Goal: Task Accomplishment & Management: Manage account settings

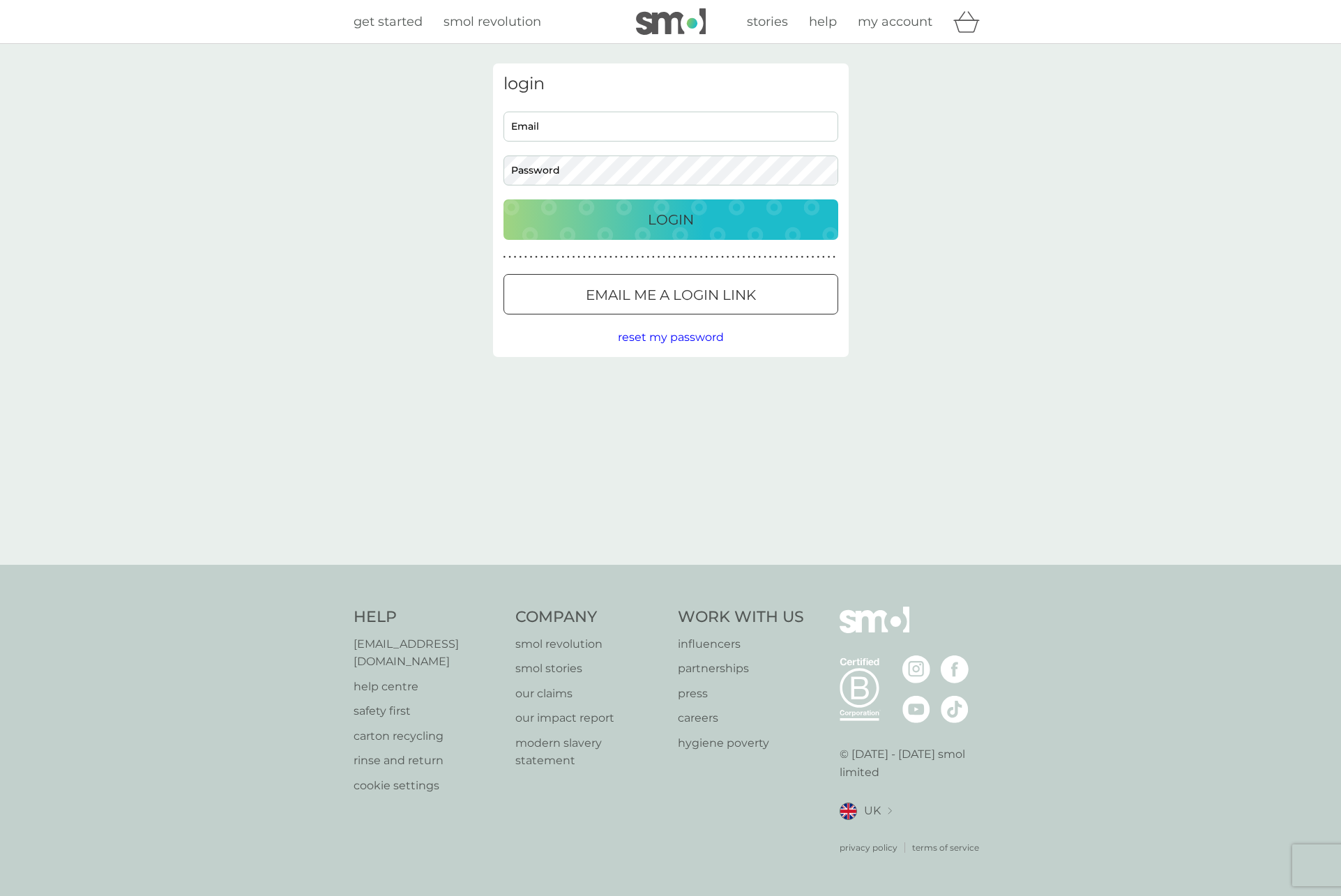
type input "[PERSON_NAME][EMAIL_ADDRESS][DOMAIN_NAME]"
click at [657, 223] on p "Login" at bounding box center [671, 220] width 46 height 22
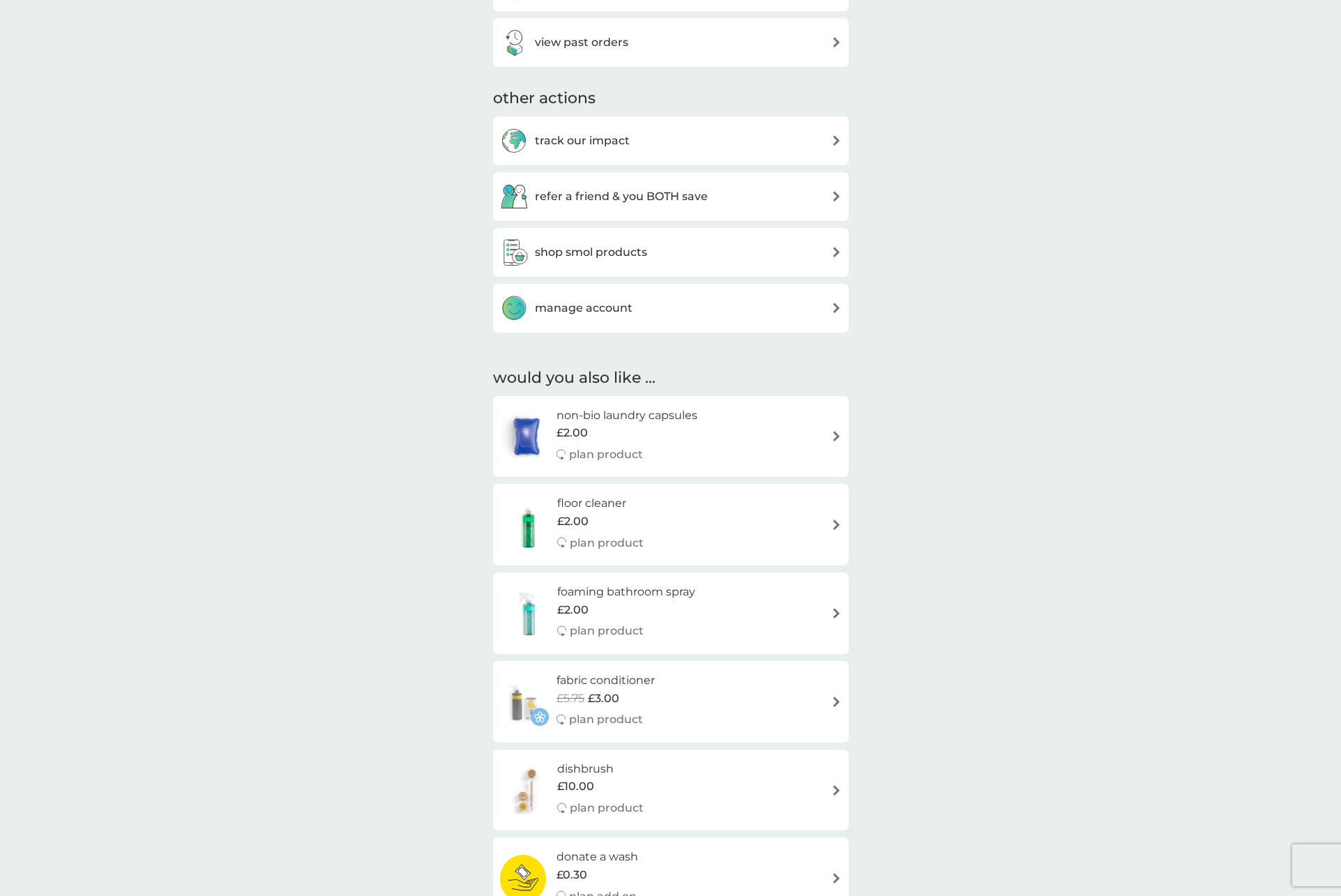
scroll to position [662, 0]
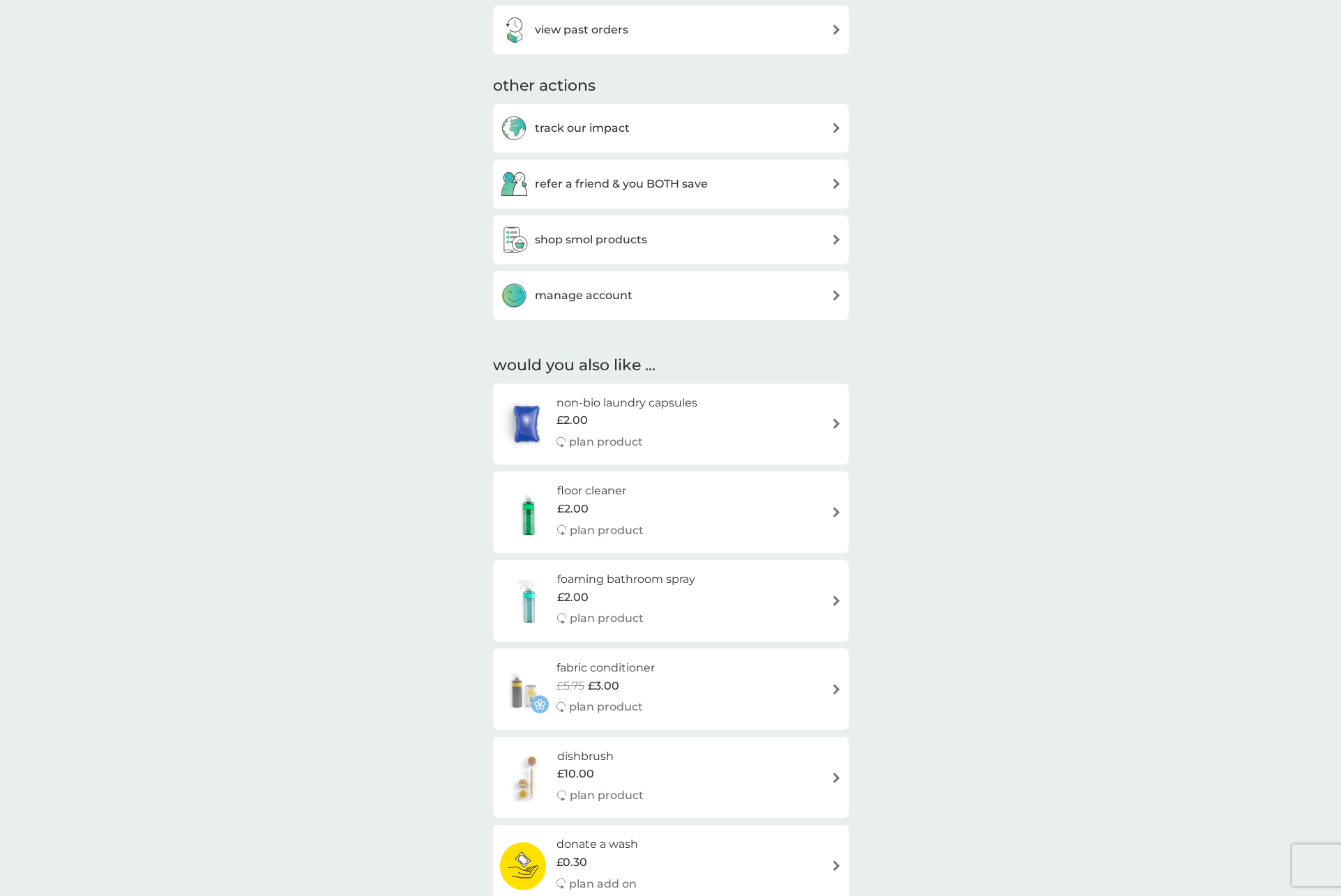
click at [576, 299] on h3 "manage account" at bounding box center [583, 295] width 97 height 18
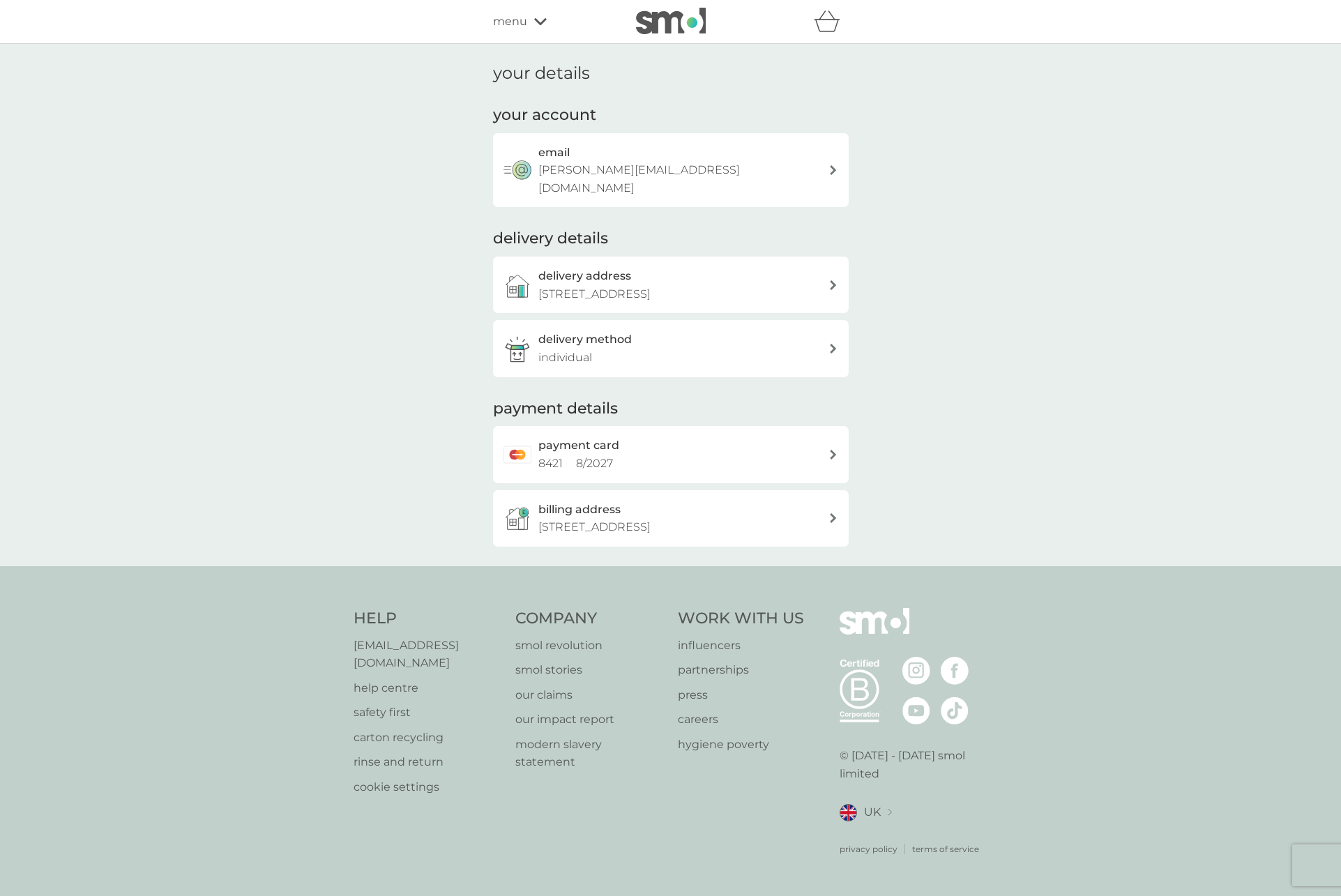
click at [522, 22] on span "menu" at bounding box center [510, 21] width 34 height 18
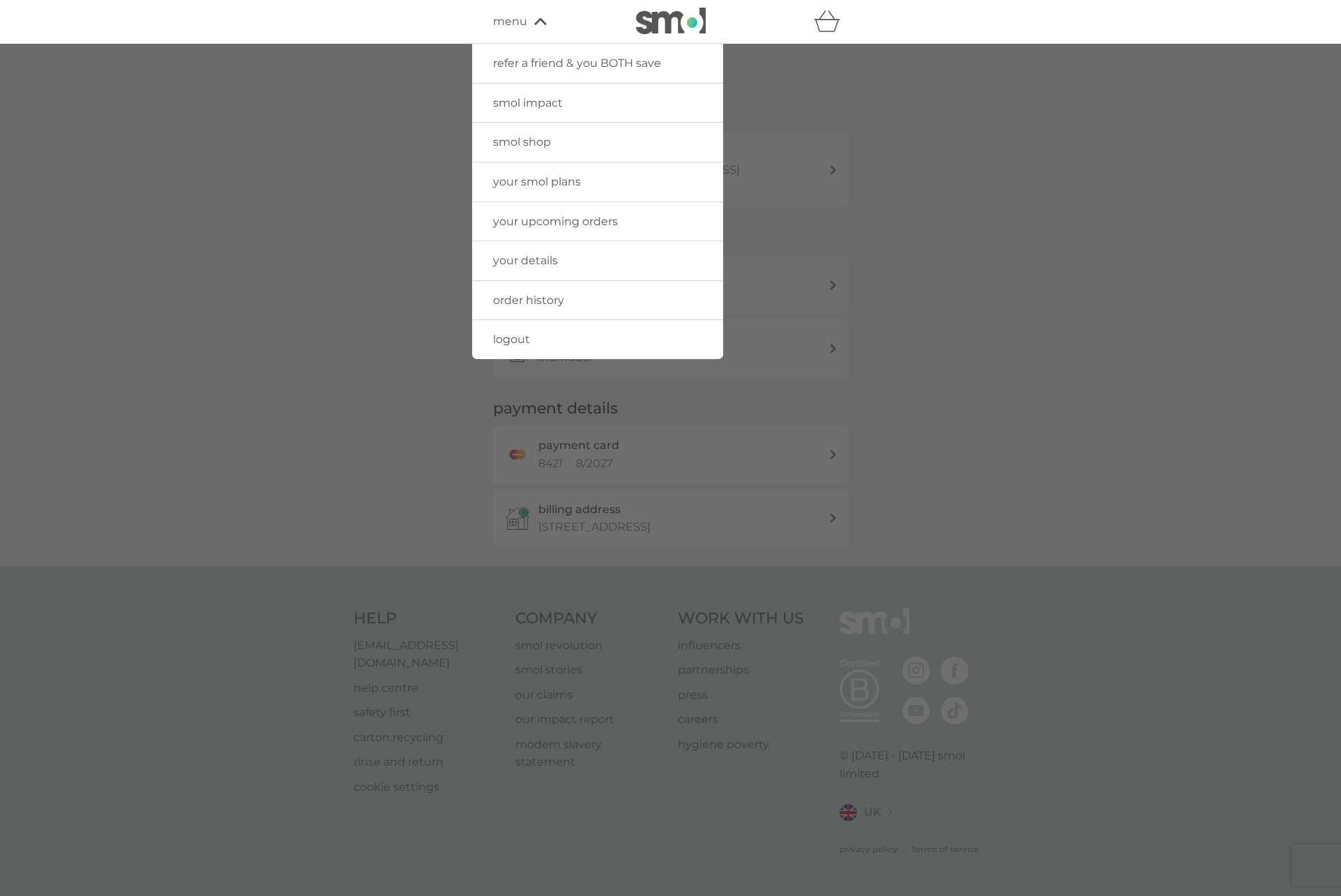
click at [333, 215] on div at bounding box center [670, 492] width 1341 height 896
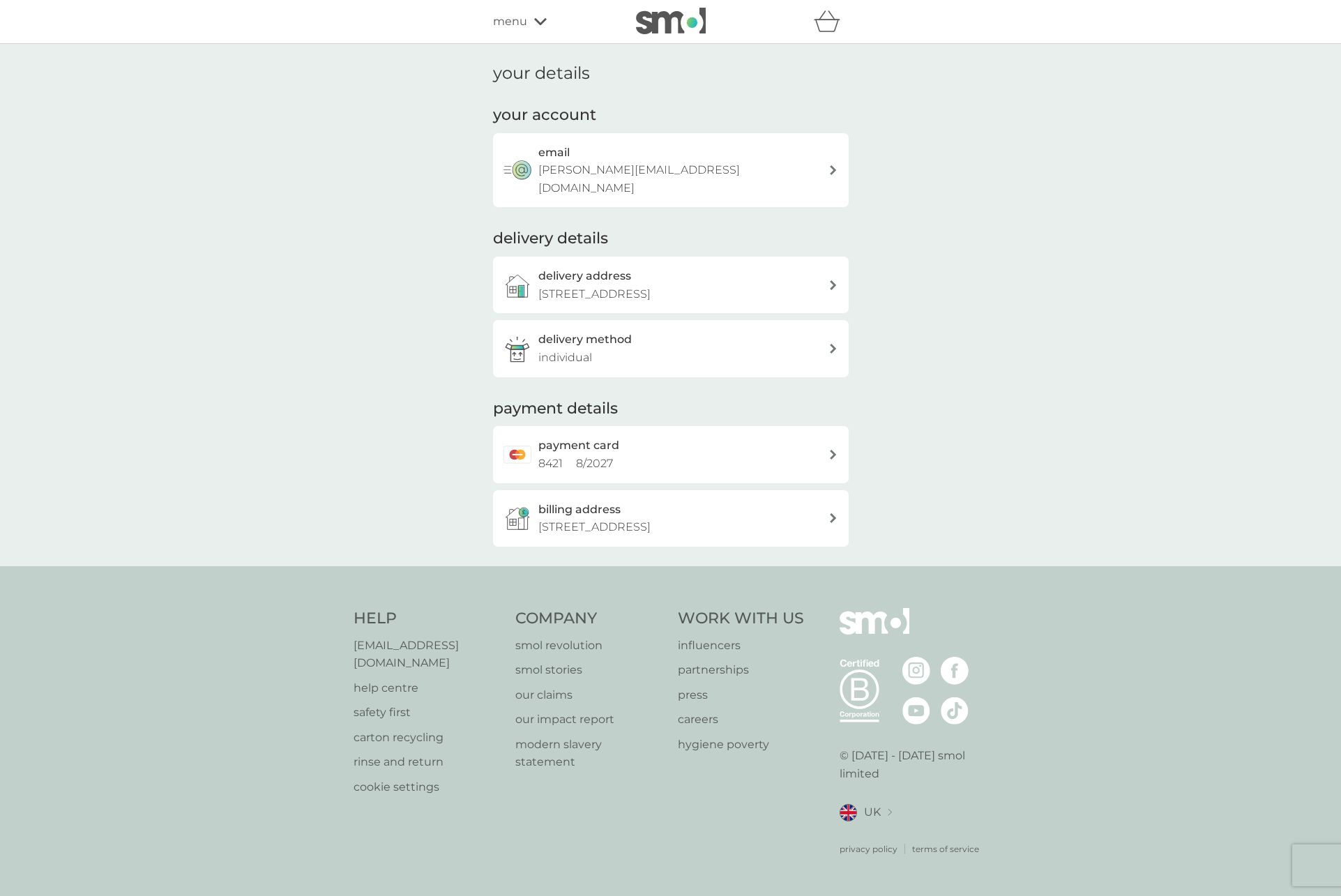
click at [422, 659] on p "[EMAIL_ADDRESS][DOMAIN_NAME]" at bounding box center [428, 654] width 149 height 36
click at [518, 23] on span "menu" at bounding box center [510, 21] width 34 height 18
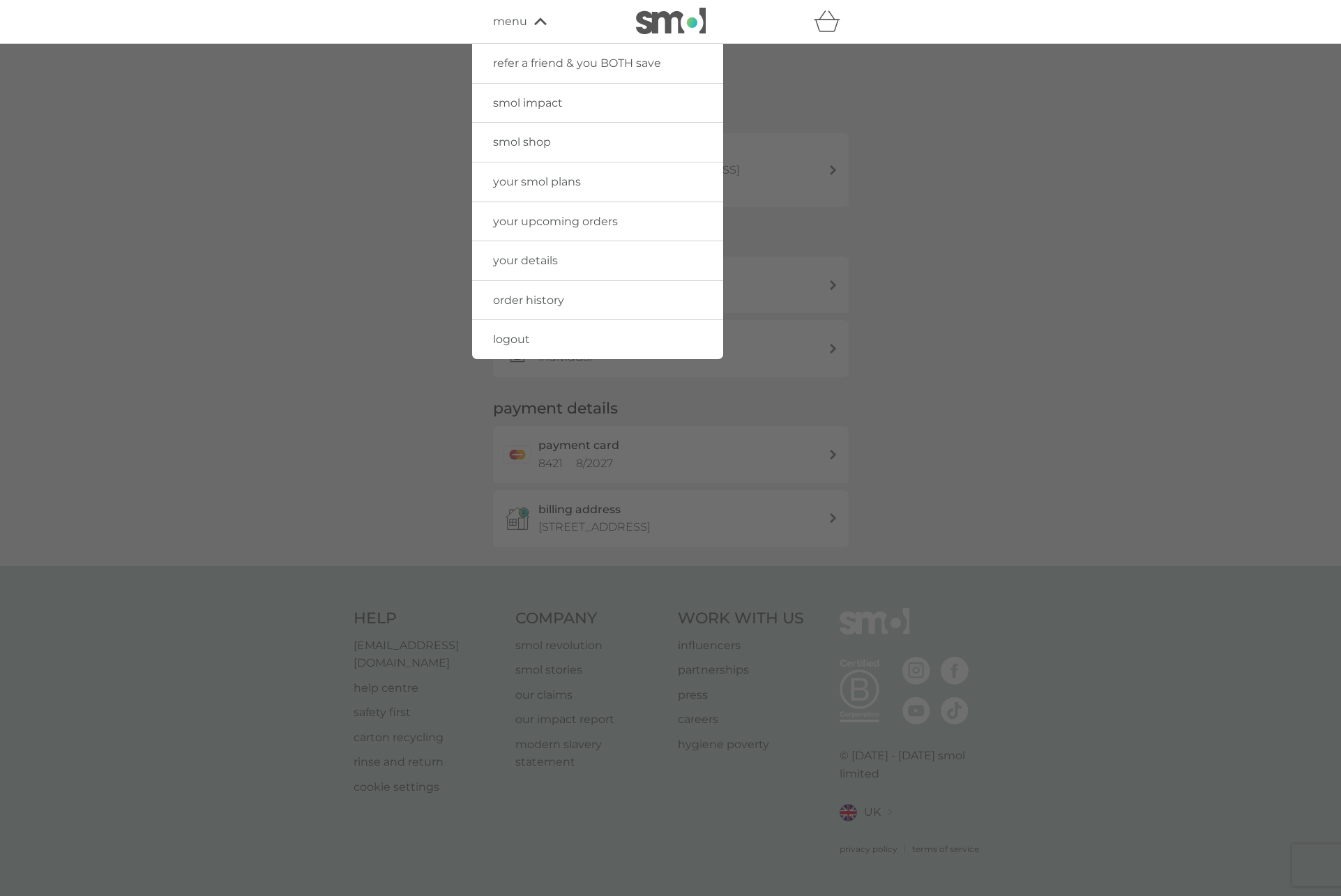
click at [503, 258] on span "your details" at bounding box center [525, 261] width 65 height 13
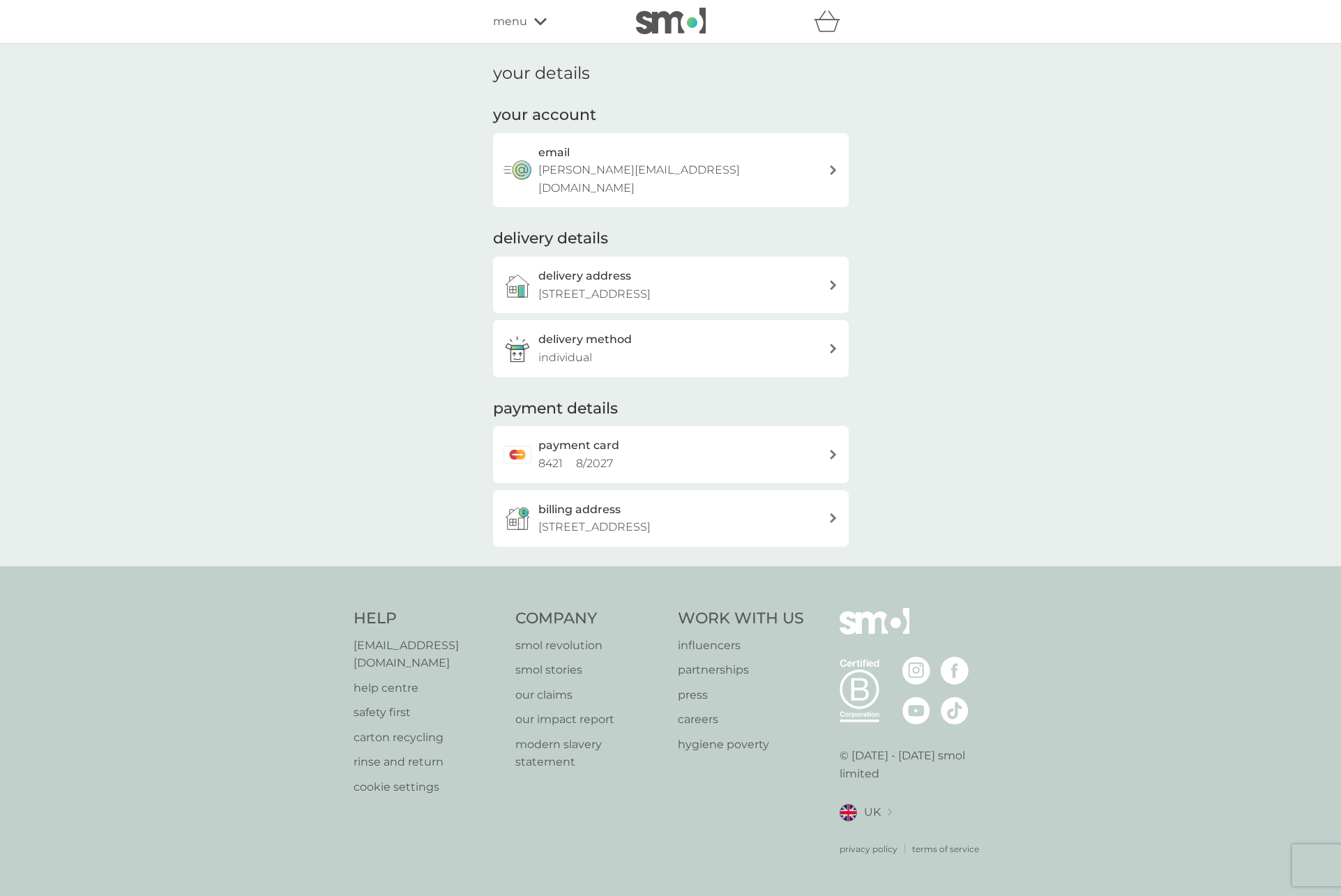
click at [526, 19] on span "menu" at bounding box center [510, 21] width 34 height 18
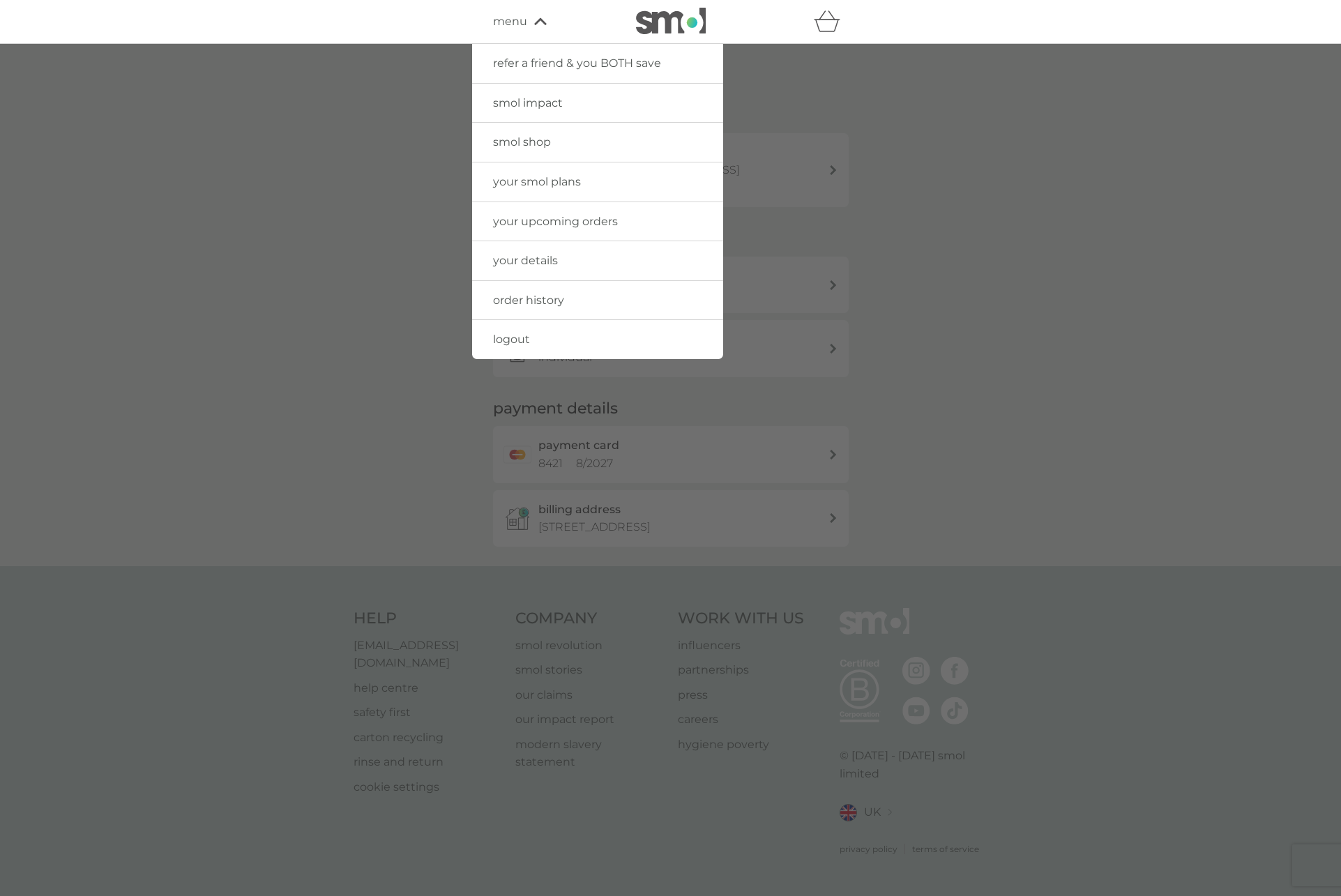
click at [513, 296] on span "order history" at bounding box center [528, 300] width 71 height 13
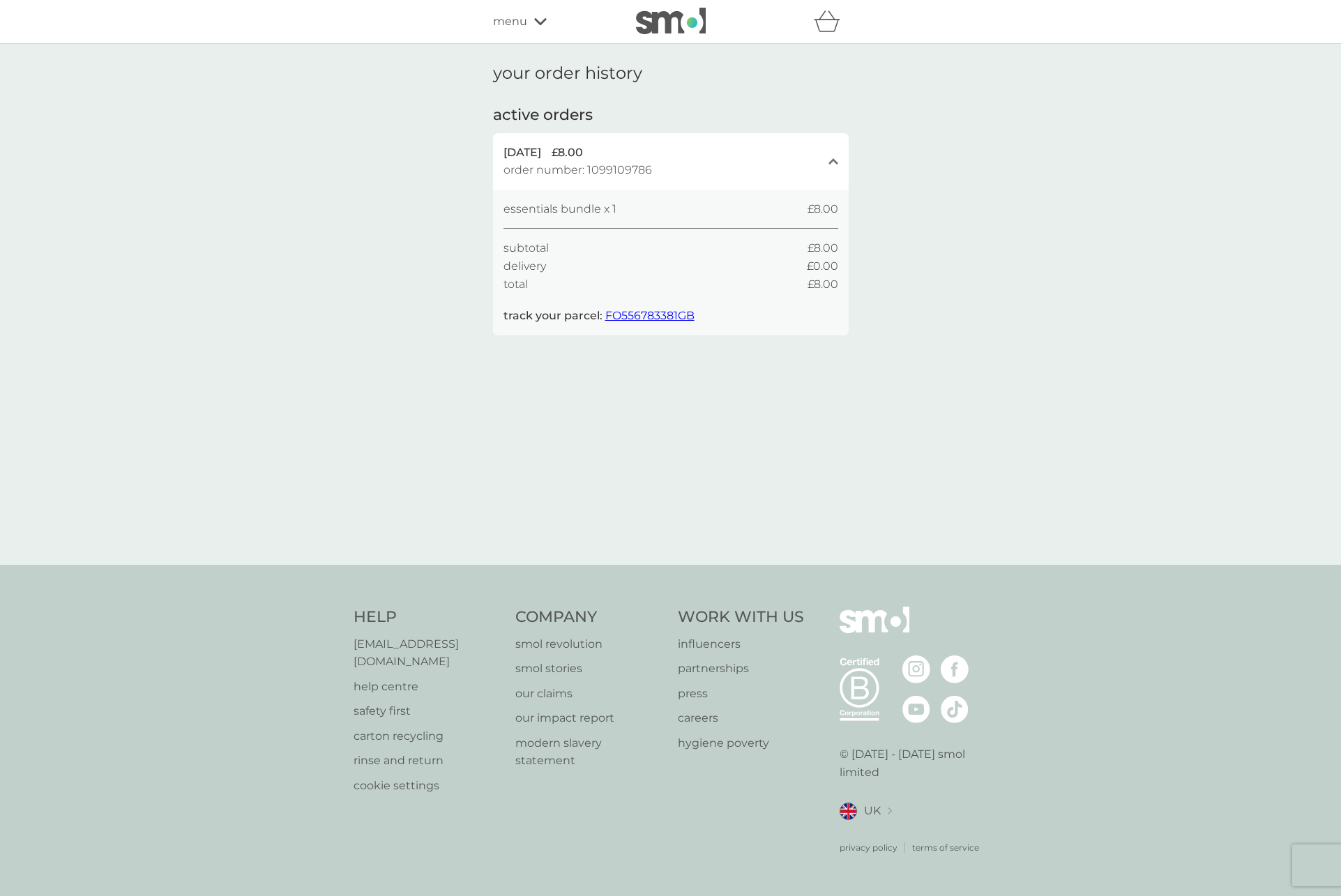
drag, startPoint x: 666, startPoint y: 166, endPoint x: 498, endPoint y: 165, distance: 168.0
click at [498, 165] on div "5 Sep 2025 £8.00 order number: 1099109786 close" at bounding box center [671, 161] width 356 height 56
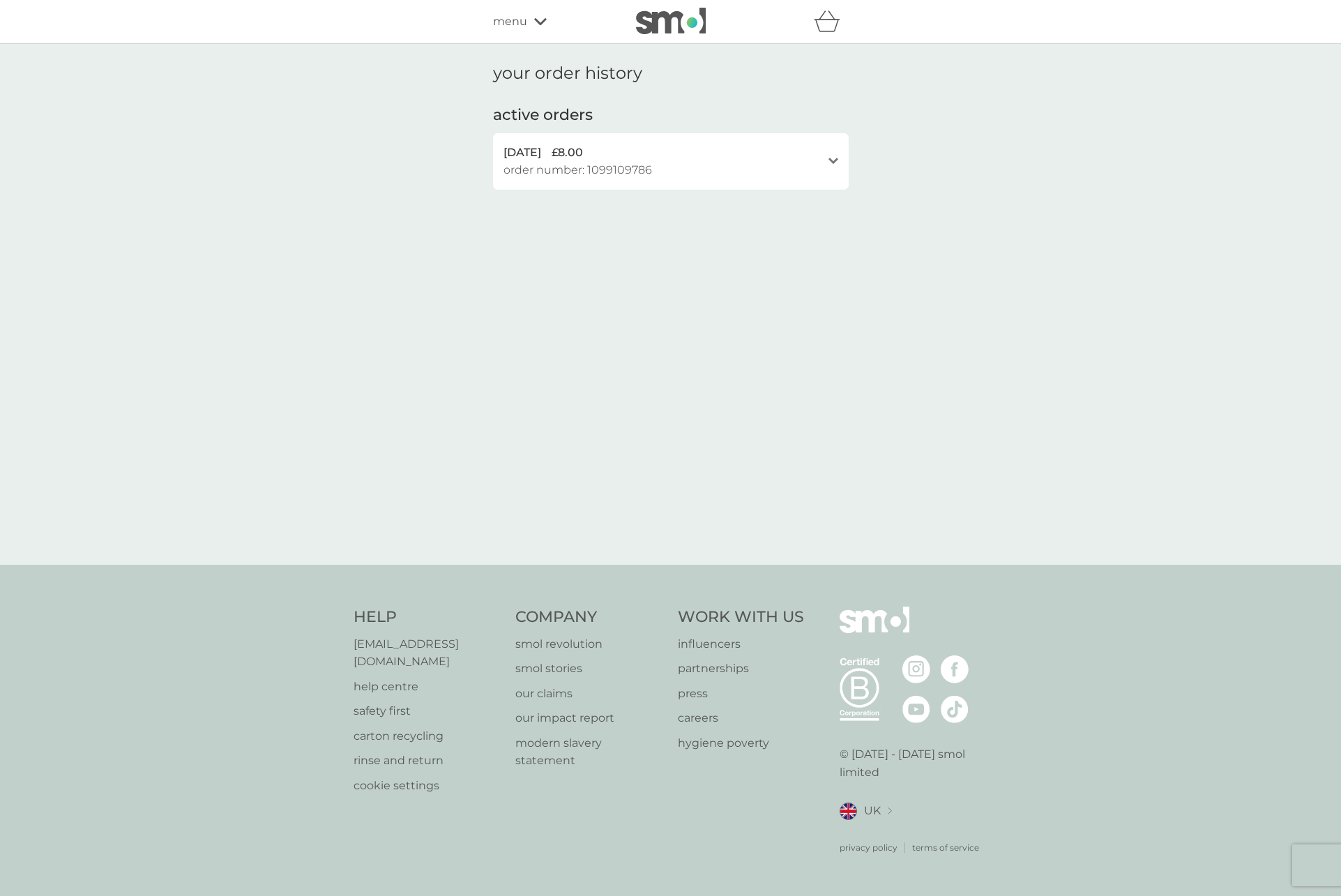
click at [682, 163] on div "5 Sep 2025 £8.00 order number: 1099109786" at bounding box center [662, 161] width 318 height 36
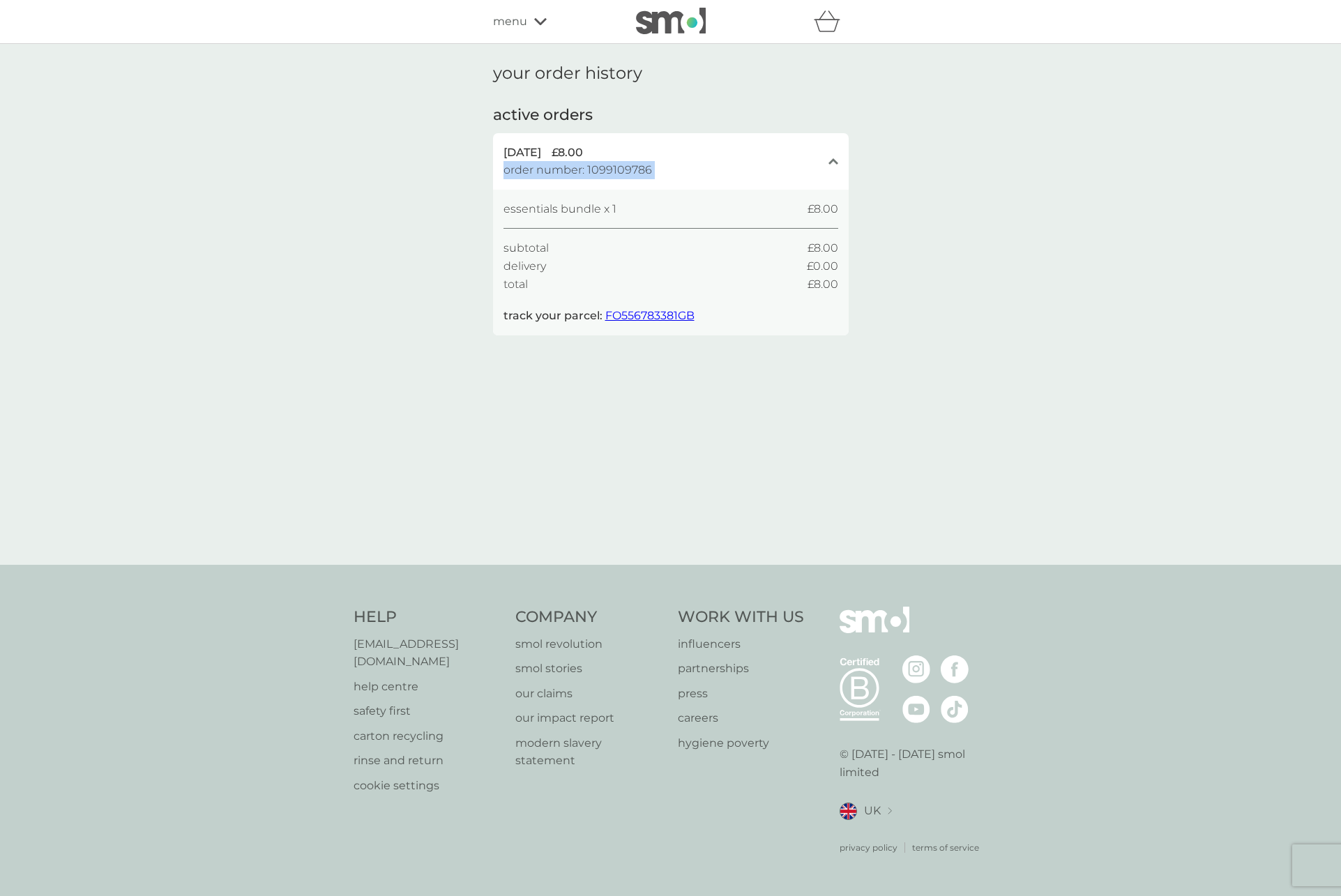
drag, startPoint x: 639, startPoint y: 200, endPoint x: 503, endPoint y: 171, distance: 139.1
click at [503, 171] on div "5 Sep 2025 £8.00 order number: 1099109786 close essentials bundle x 1 £8.00 sub…" at bounding box center [671, 234] width 356 height 202
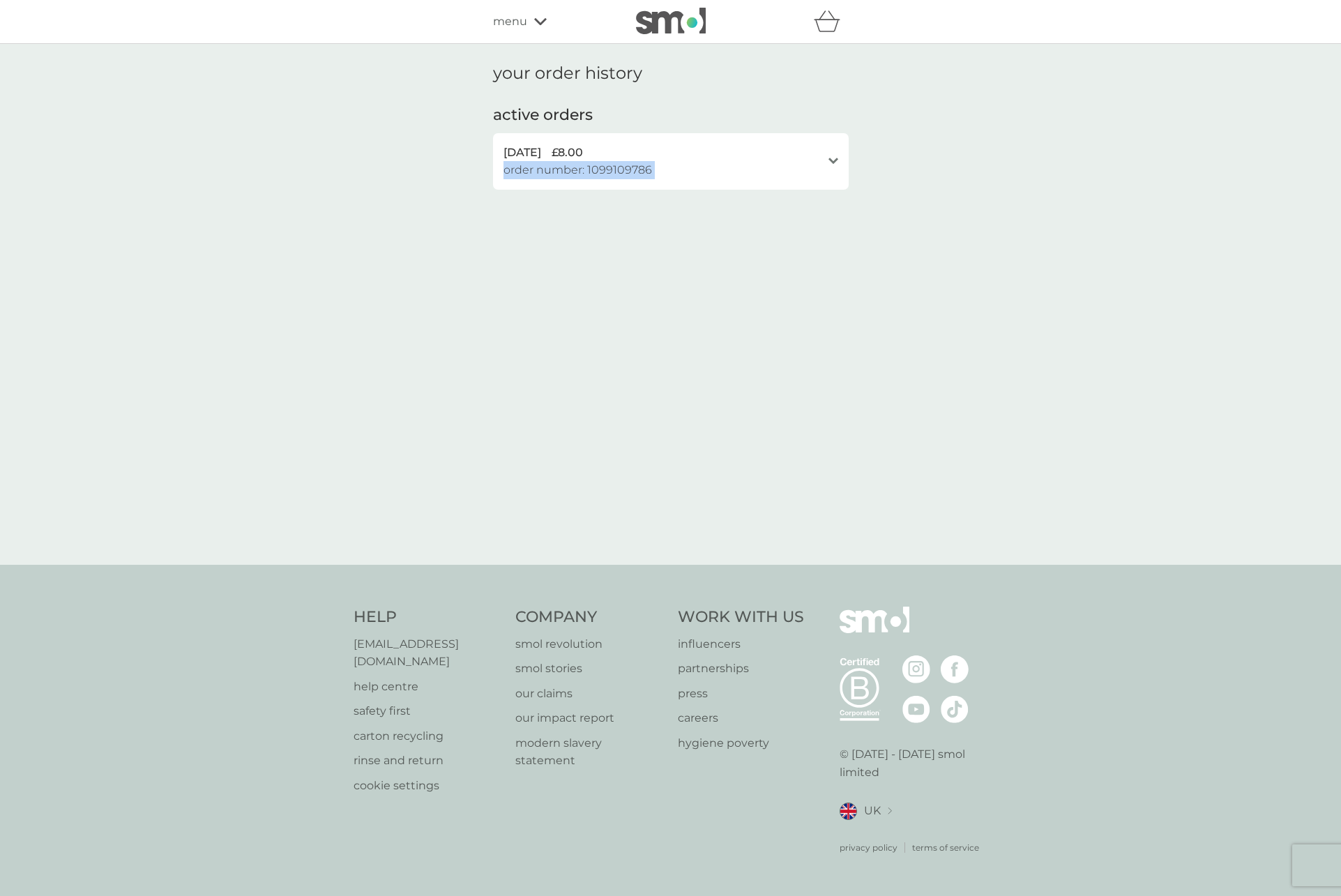
click at [626, 179] on div "5 Sep 2025 £8.00 order number: 1099109786 open" at bounding box center [671, 161] width 356 height 56
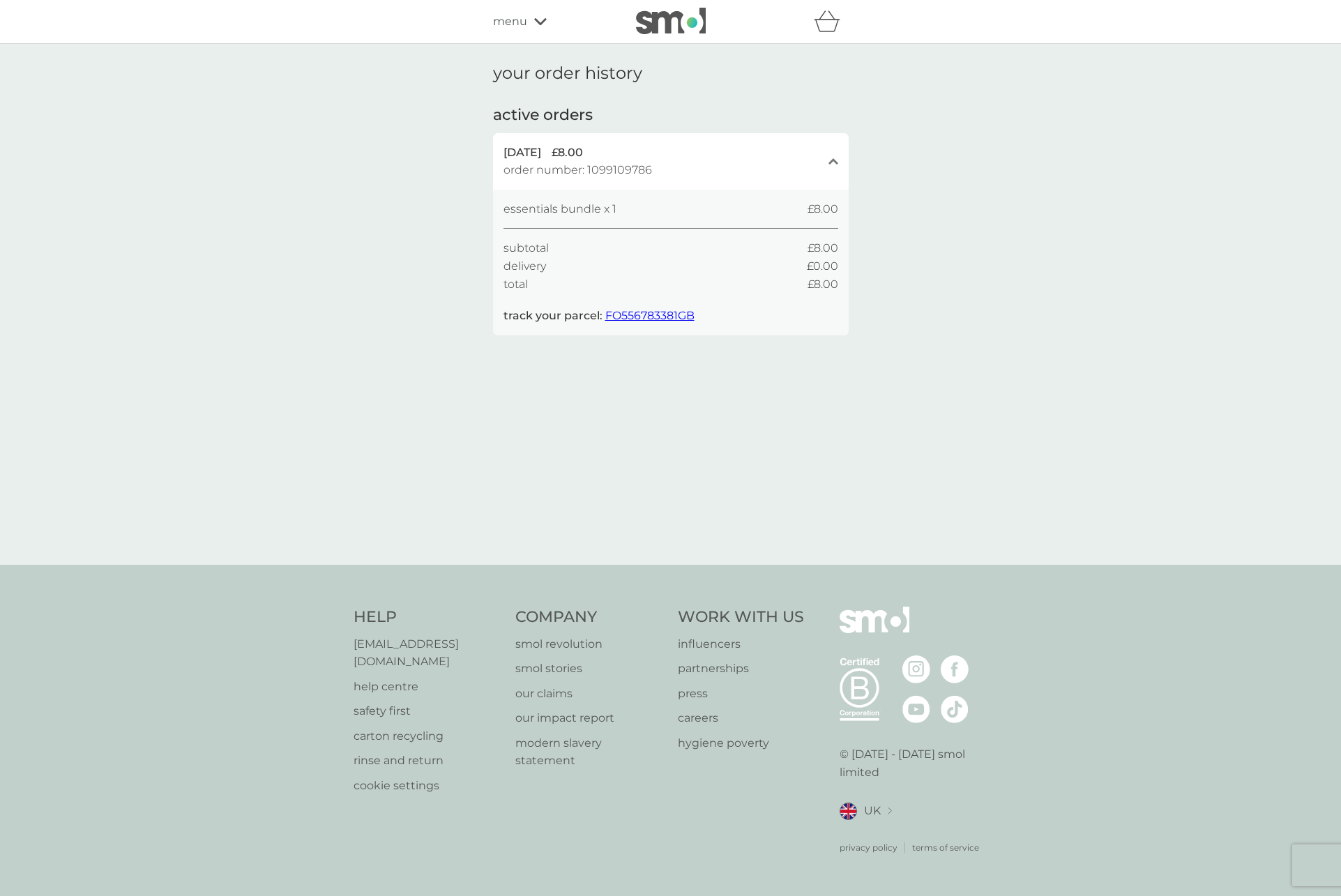
click at [649, 175] on span "order number: 1099109786" at bounding box center [577, 170] width 149 height 18
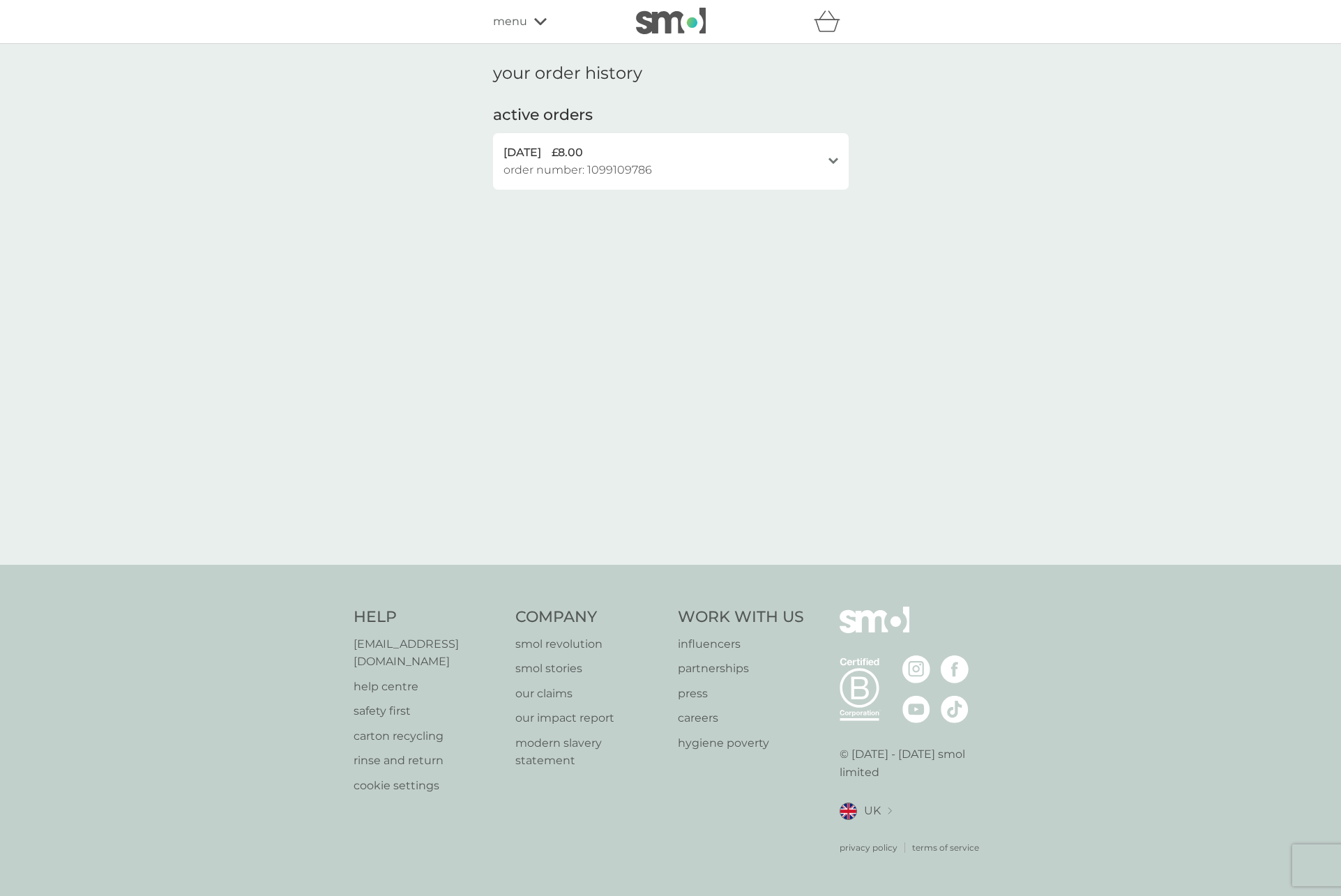
click at [648, 169] on span "order number: 1099109786" at bounding box center [577, 170] width 149 height 18
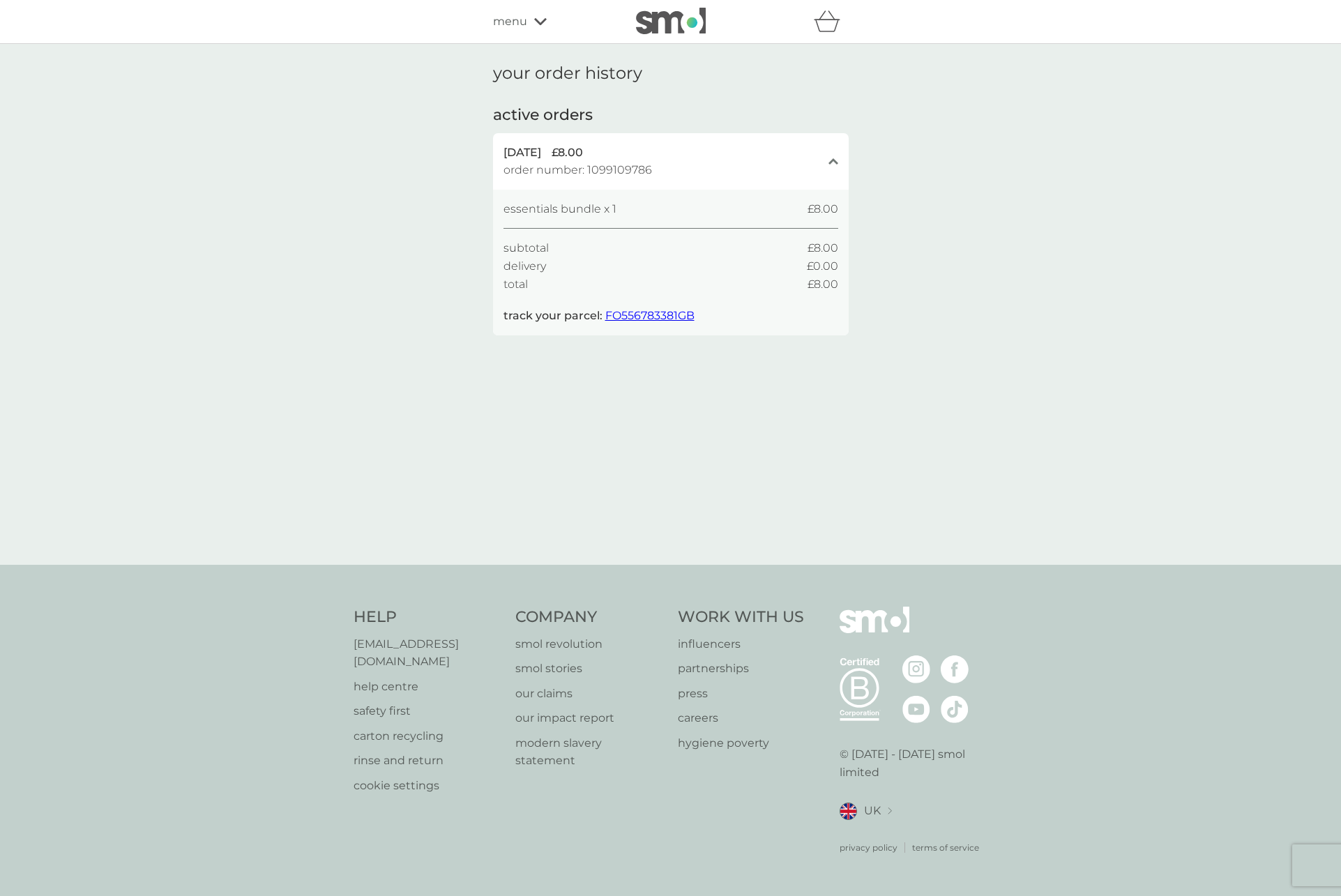
click at [619, 204] on div "essentials bundle x 1 £8.00" at bounding box center [670, 209] width 335 height 18
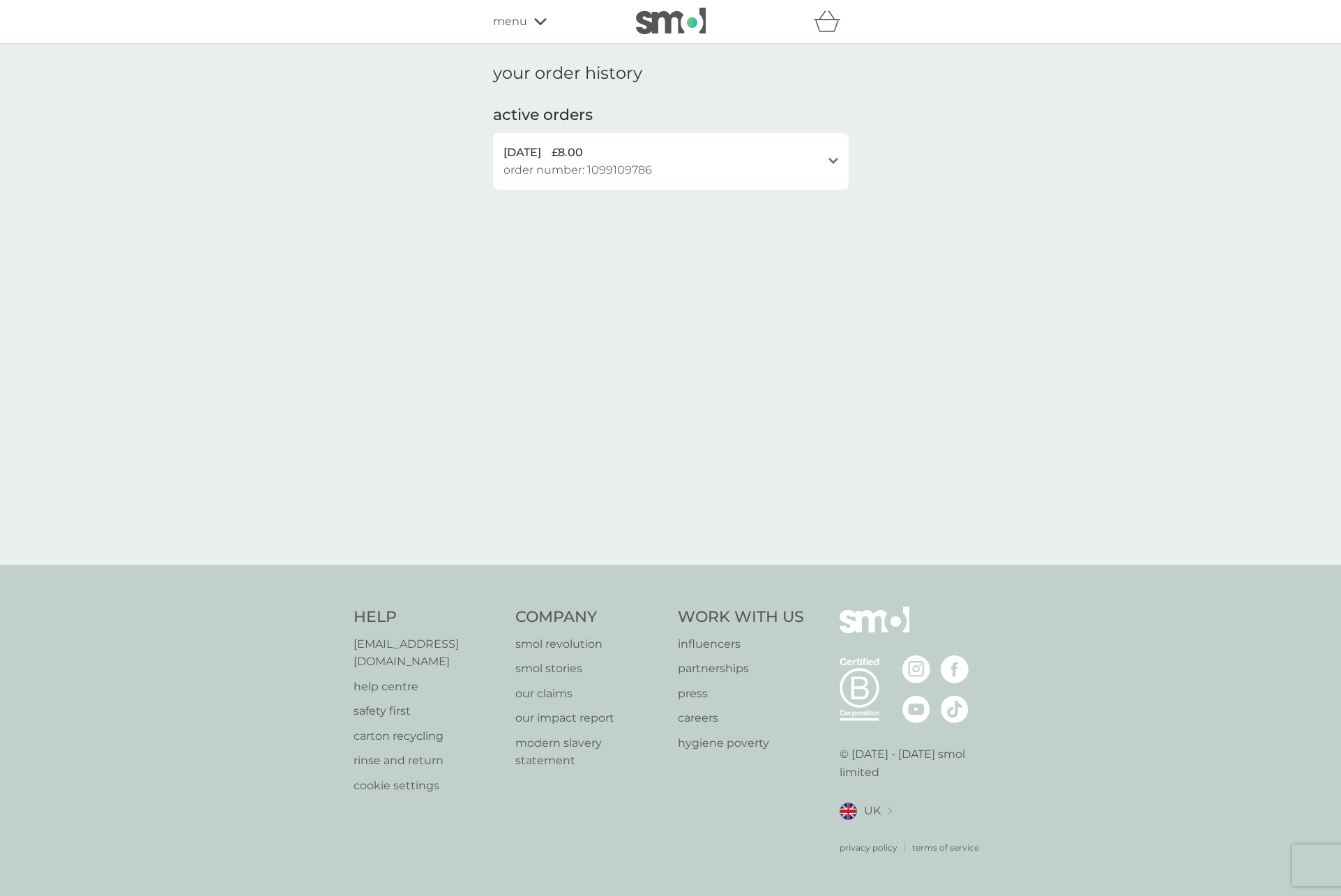
click at [619, 195] on div "your order history active orders 5 Sep 2025 £8.00 order number: 1099109786 open…" at bounding box center [671, 137] width 356 height 147
click at [620, 177] on span "order number: 1099109786" at bounding box center [577, 170] width 149 height 18
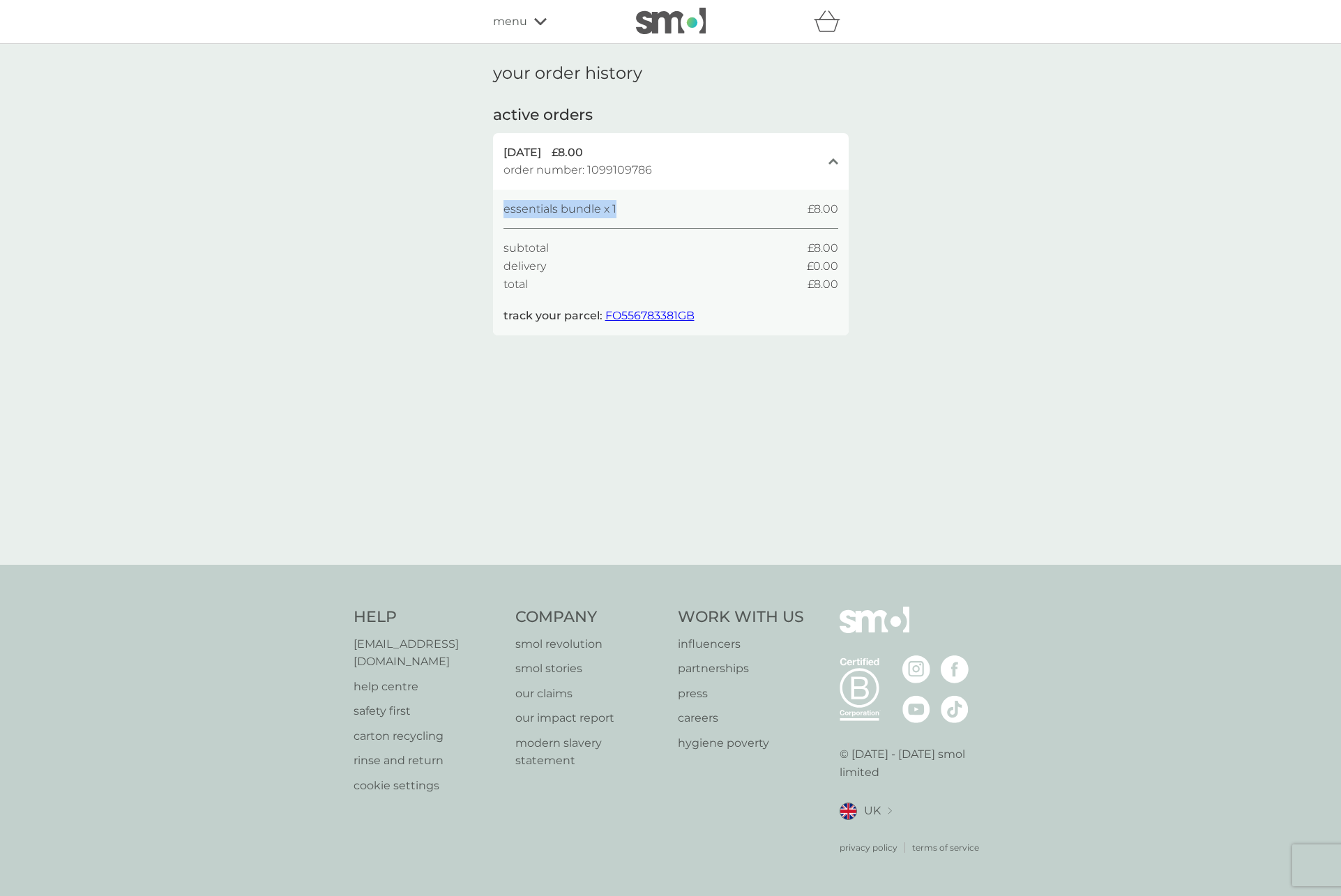
drag, startPoint x: 622, startPoint y: 206, endPoint x: 466, endPoint y: 208, distance: 156.0
click at [466, 208] on div "your order history active orders 5 Sep 2025 £8.00 order number: 1099109786 clos…" at bounding box center [670, 304] width 1341 height 520
copy span "essentials bundle x 1"
drag, startPoint x: 686, startPoint y: 170, endPoint x: 650, endPoint y: 170, distance: 36.0
click at [650, 170] on div "5 Sep 2025 £8.00 order number: 1099109786" at bounding box center [662, 161] width 318 height 36
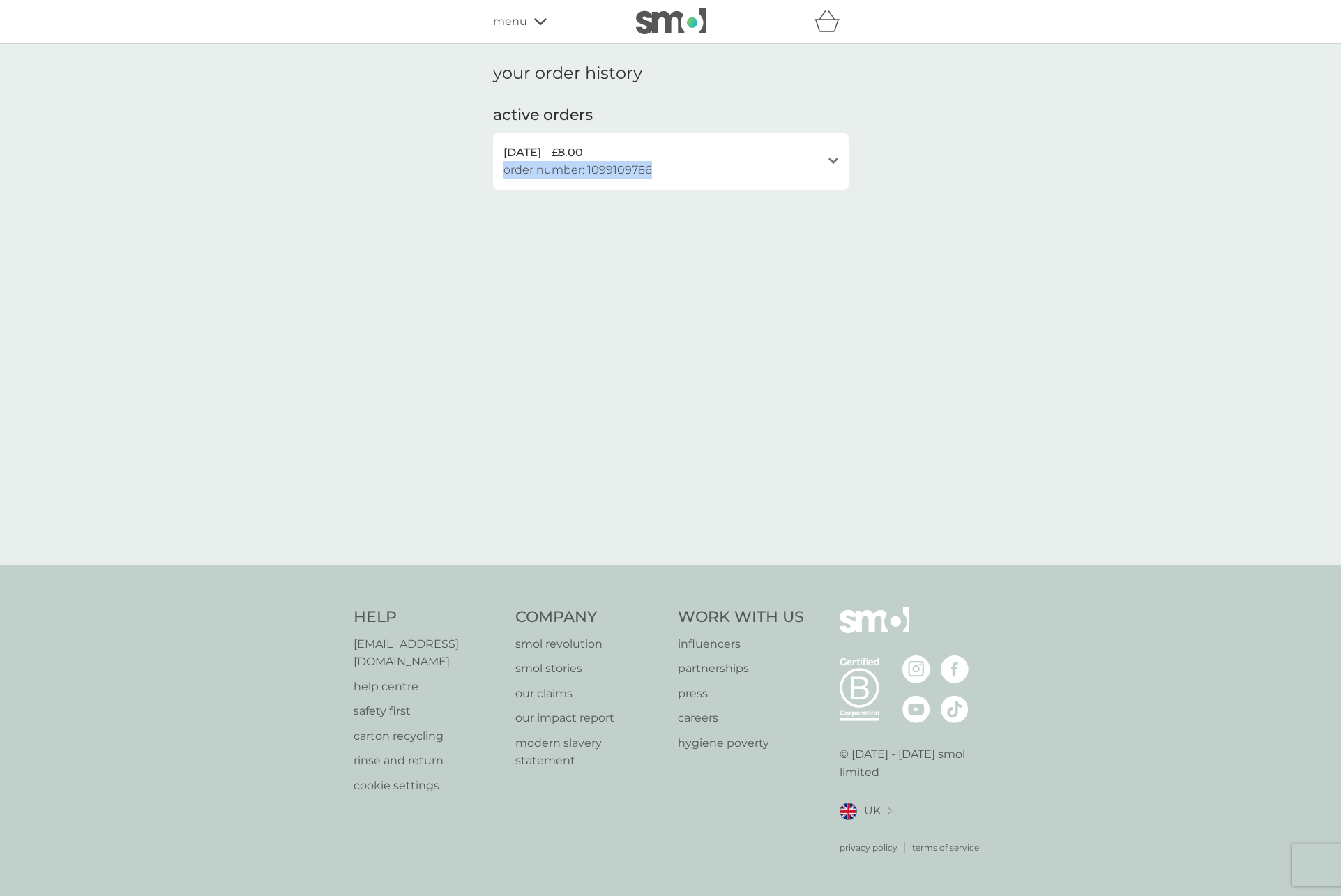
copy div "£8.00 order number: 1099109786"
click at [562, 164] on span "order number: 1099109786" at bounding box center [577, 170] width 149 height 18
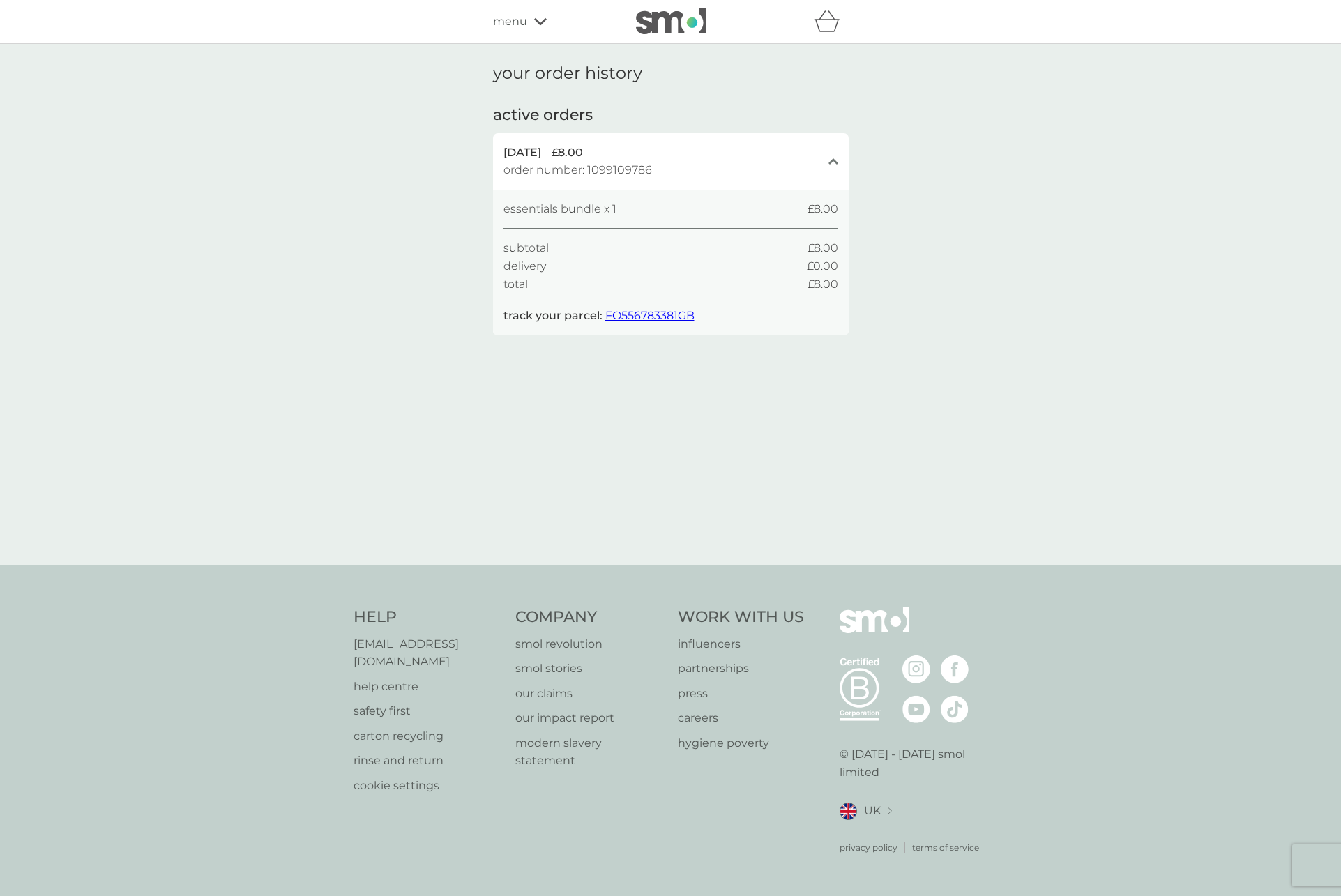
click at [534, 216] on span "essentials bundle x 1" at bounding box center [560, 209] width 113 height 18
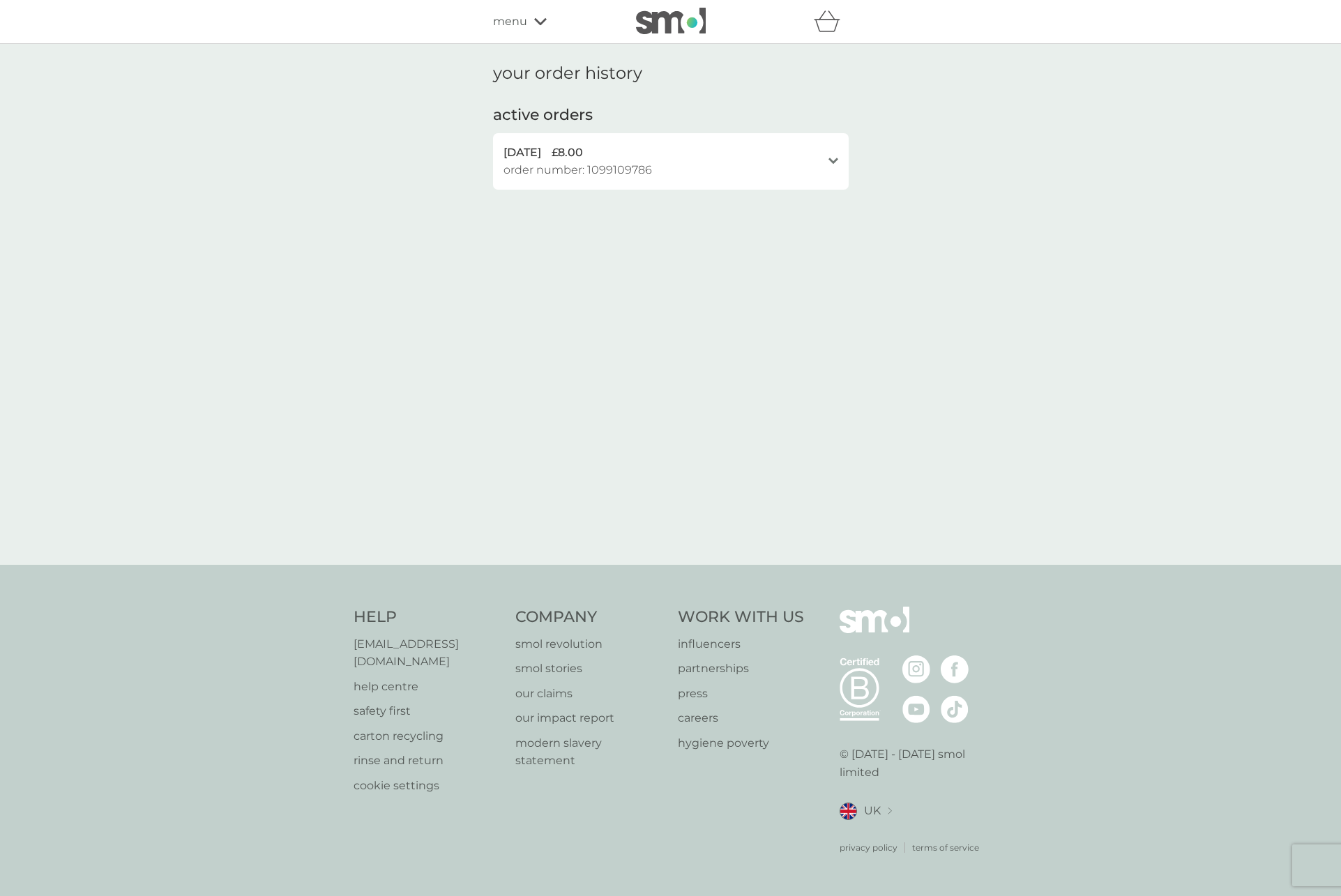
click at [505, 22] on span "menu" at bounding box center [510, 21] width 34 height 18
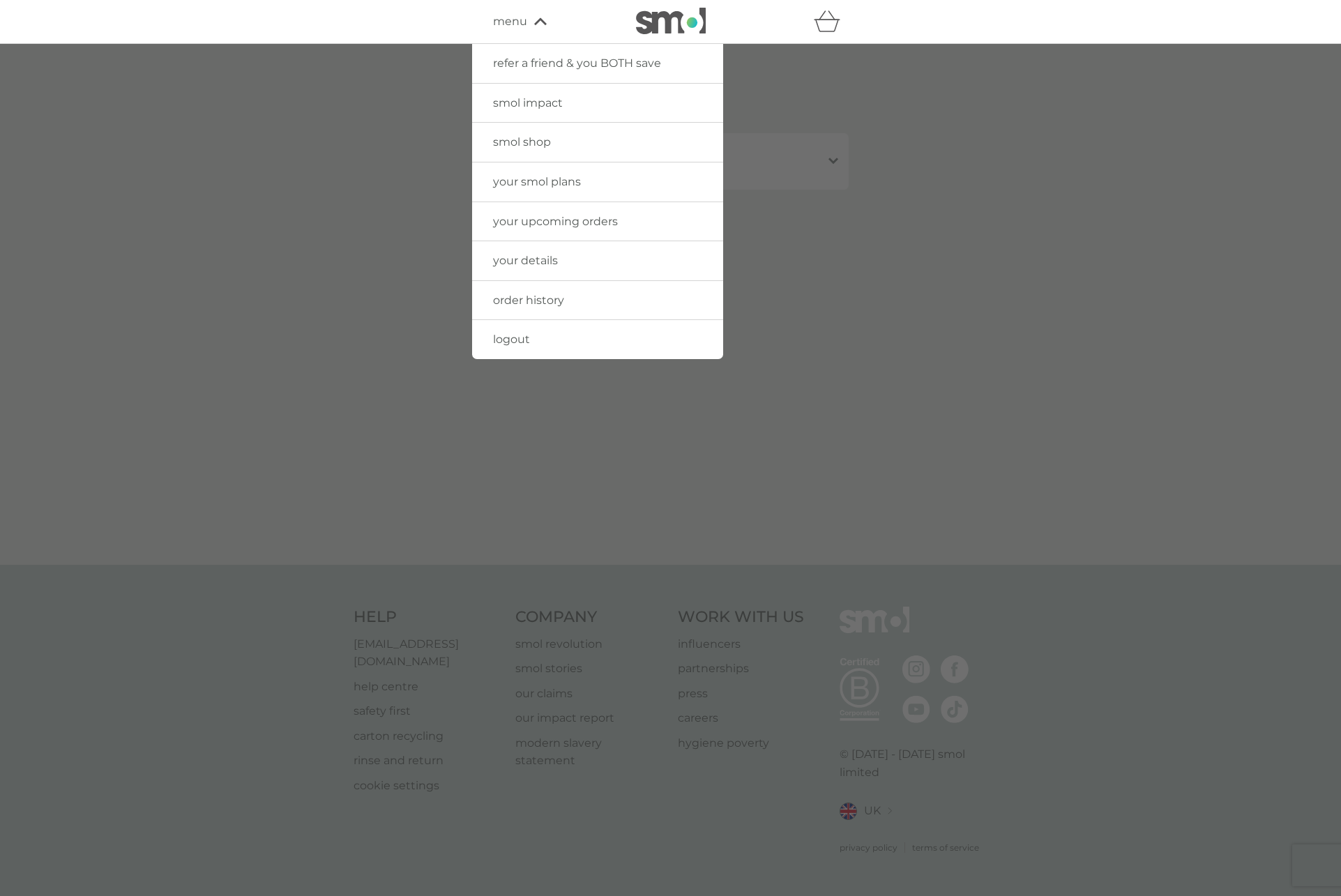
click at [509, 144] on span "smol shop" at bounding box center [521, 142] width 58 height 13
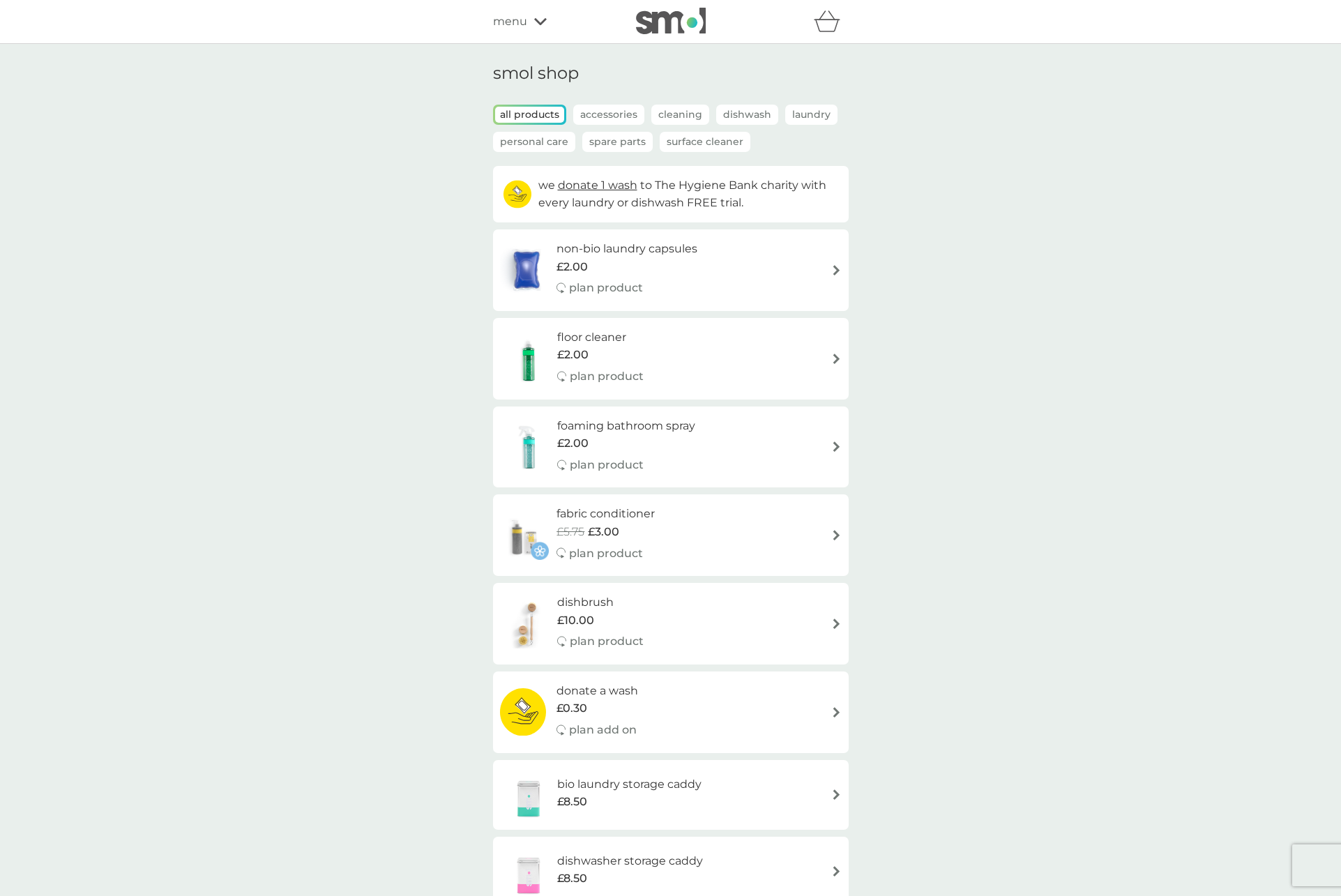
click at [535, 138] on p "Personal Care" at bounding box center [534, 142] width 82 height 20
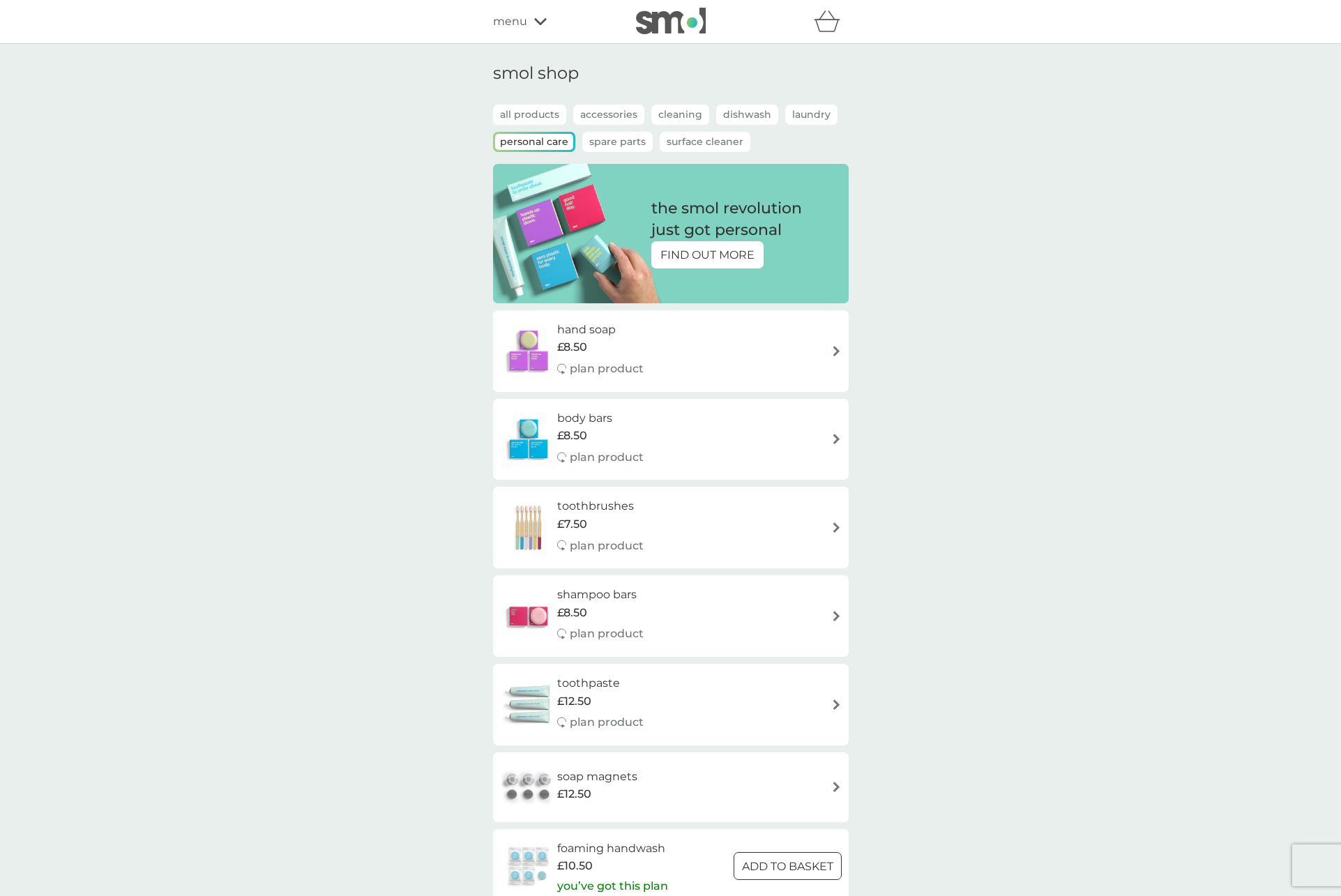
click at [513, 21] on span "menu" at bounding box center [510, 21] width 34 height 18
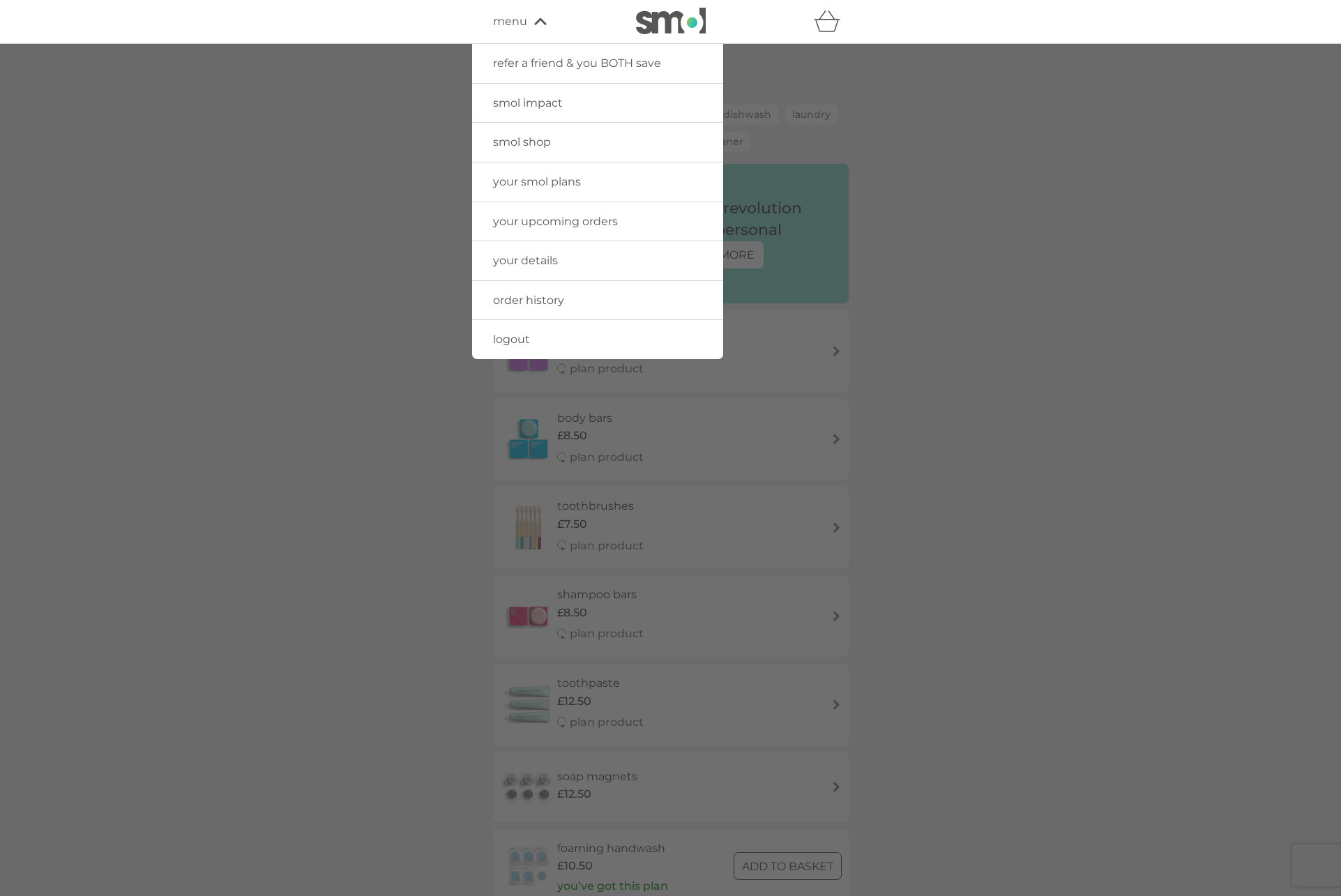
click at [512, 182] on span "your smol plans" at bounding box center [537, 182] width 88 height 13
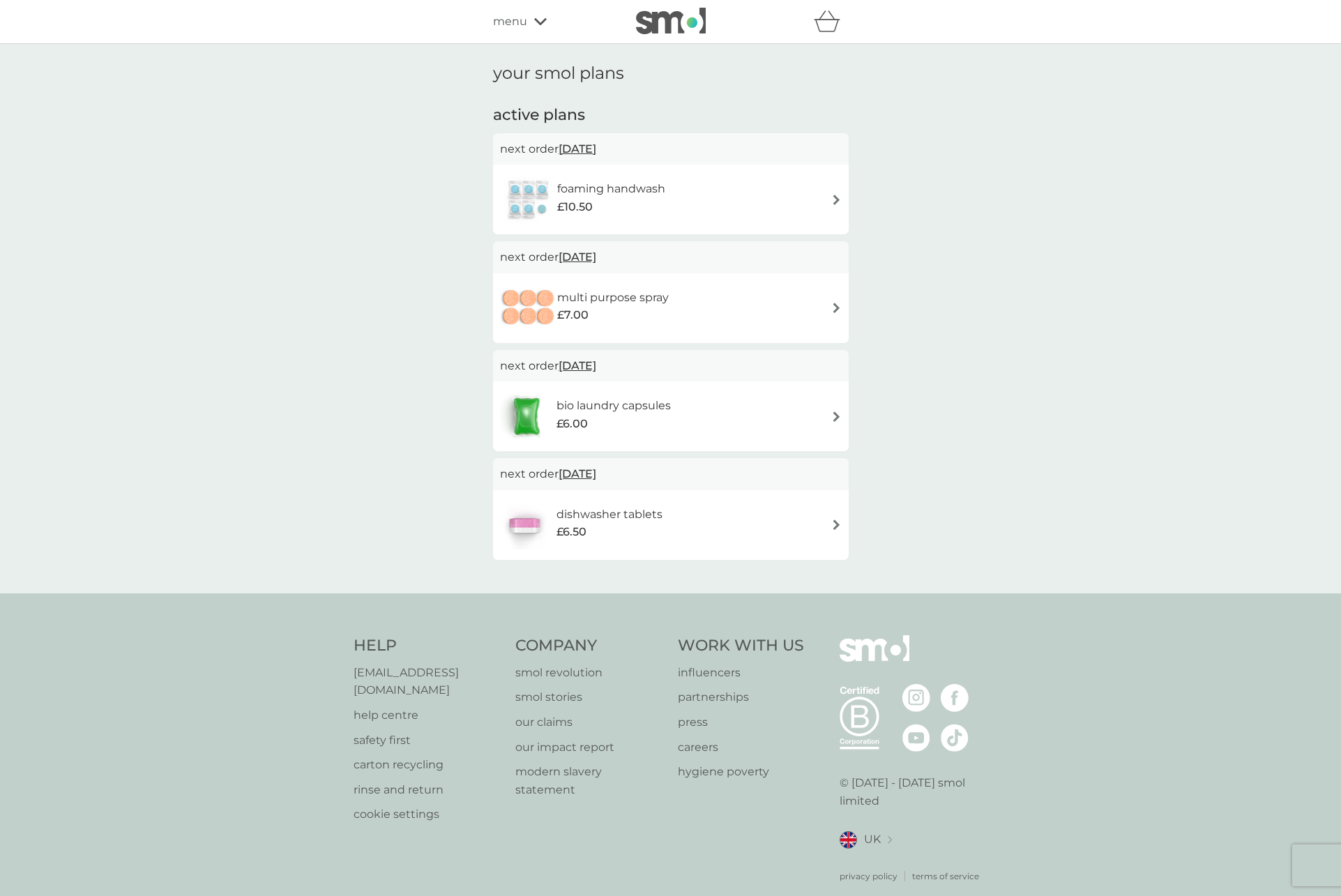
click at [598, 192] on h6 "foaming handwash" at bounding box center [612, 189] width 108 height 18
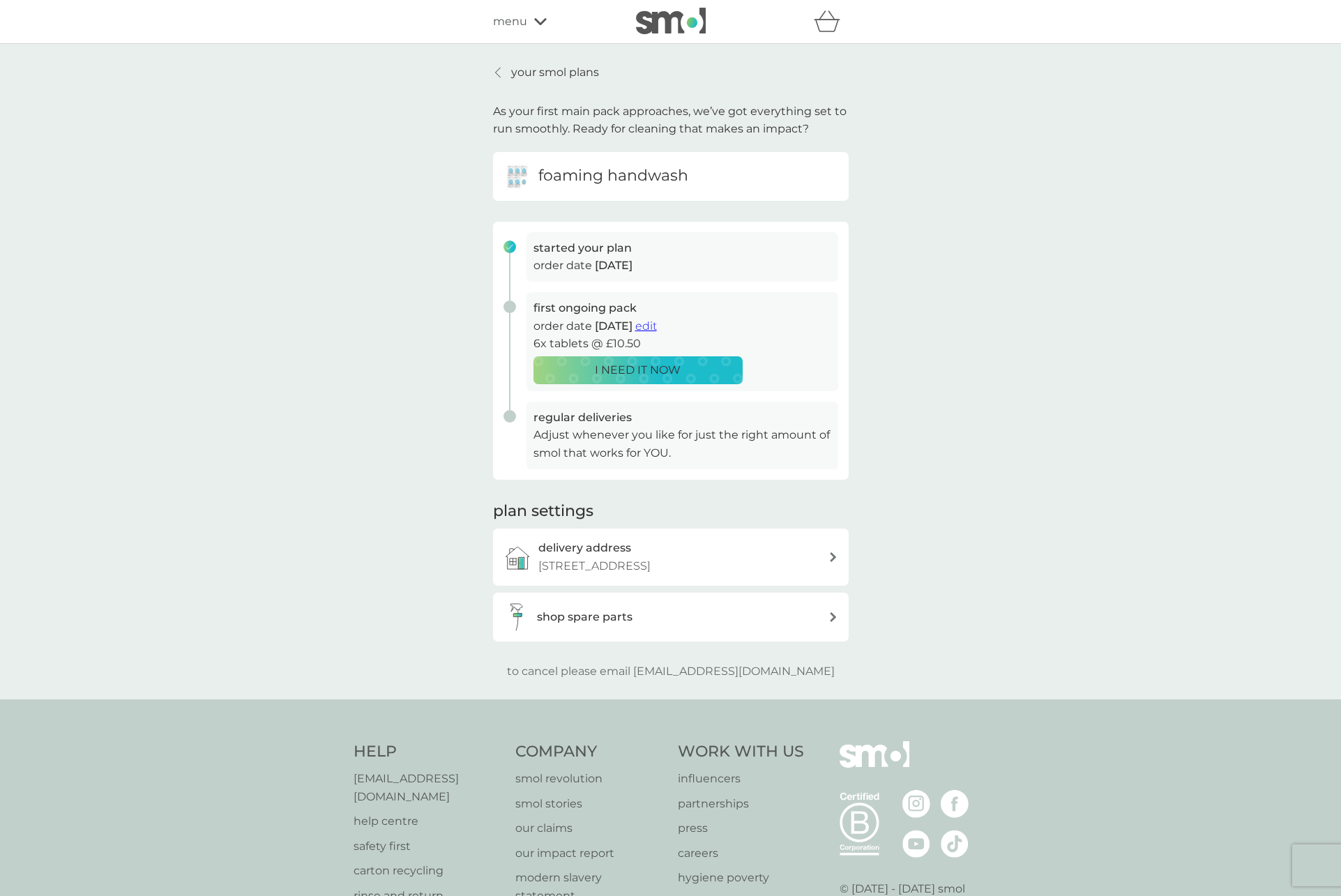
click at [512, 23] on span "menu" at bounding box center [510, 21] width 34 height 18
